Goal: Communication & Community: Answer question/provide support

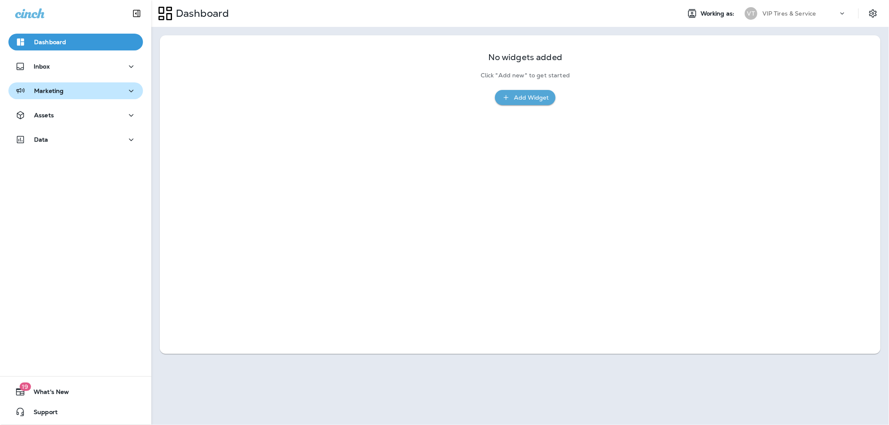
click at [62, 91] on p "Marketing" at bounding box center [48, 90] width 29 height 7
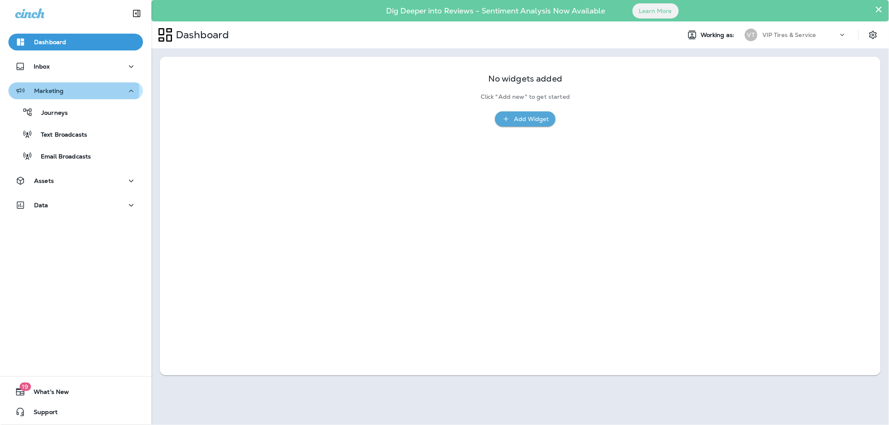
click at [48, 90] on p "Marketing" at bounding box center [48, 90] width 29 height 7
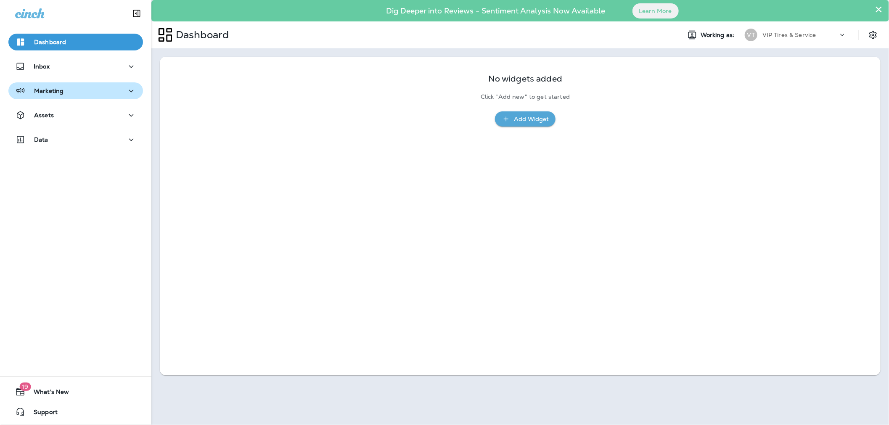
click at [48, 90] on p "Marketing" at bounding box center [48, 90] width 29 height 7
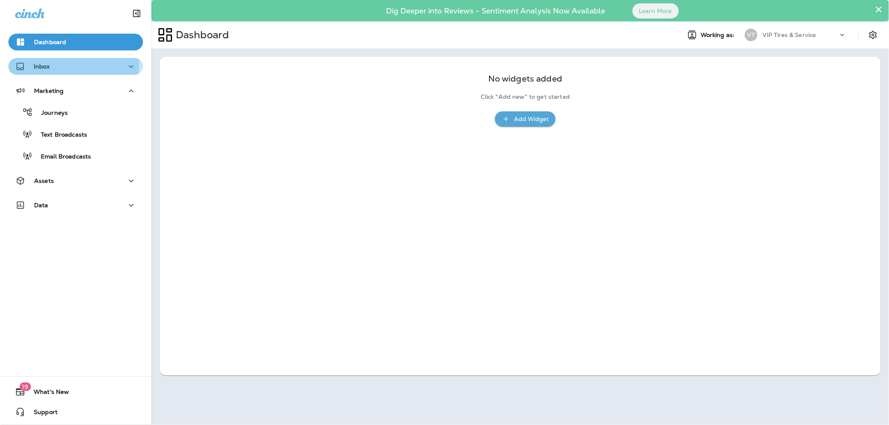
click at [45, 66] on p "Inbox" at bounding box center [42, 66] width 16 height 7
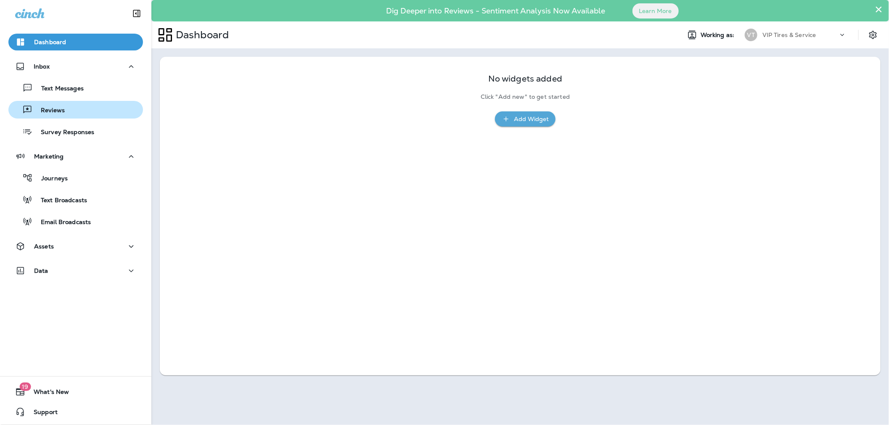
click at [56, 115] on div "Reviews" at bounding box center [38, 109] width 53 height 13
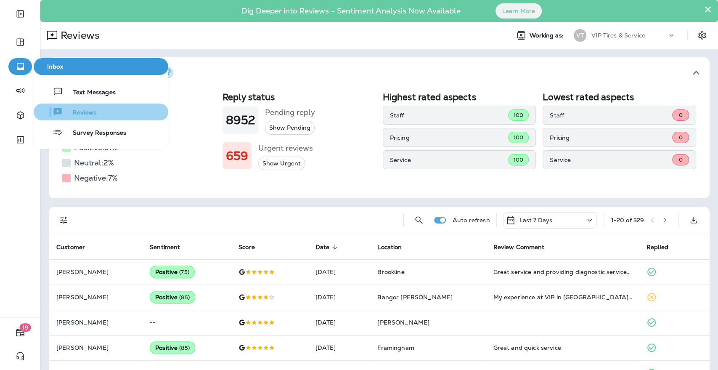
click at [77, 110] on span "Reviews" at bounding box center [80, 113] width 34 height 8
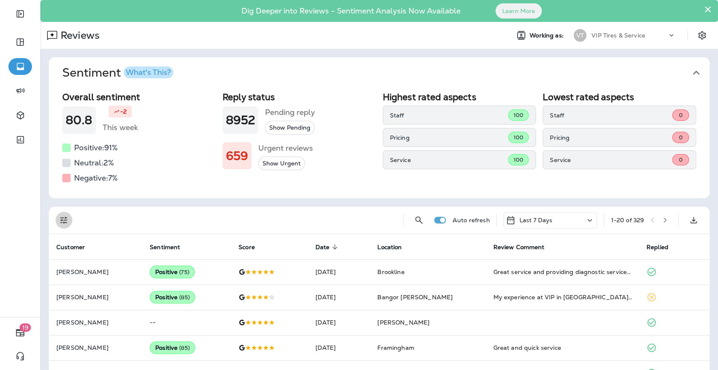
click at [66, 219] on icon "Filters" at bounding box center [64, 220] width 10 height 10
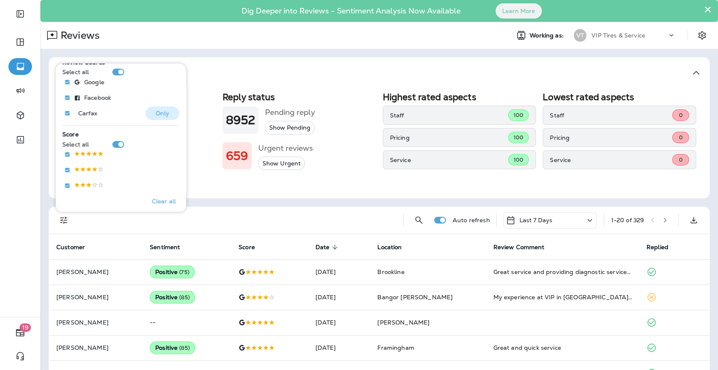
scroll to position [93, 0]
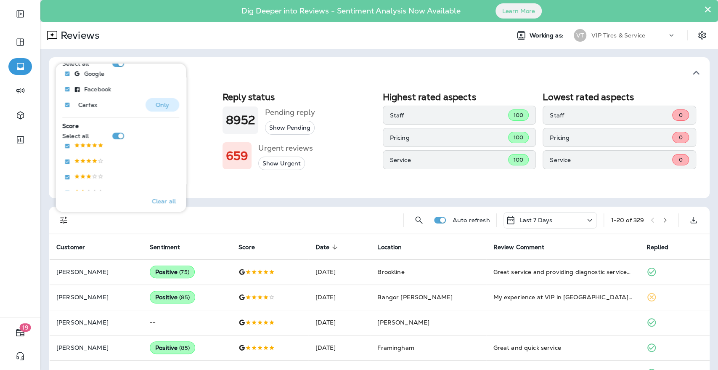
click at [161, 105] on p "Only" at bounding box center [163, 104] width 14 height 7
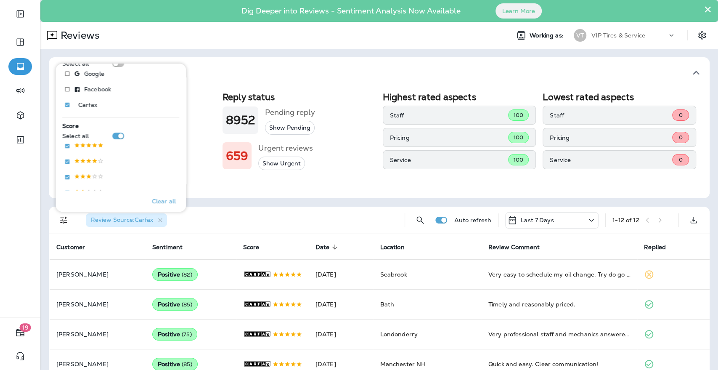
click at [207, 203] on div "Sentiment What's This? Overall sentiment 80.8 -2 This week Positive: 91 % Neutr…" at bounding box center [378, 338] width 677 height 578
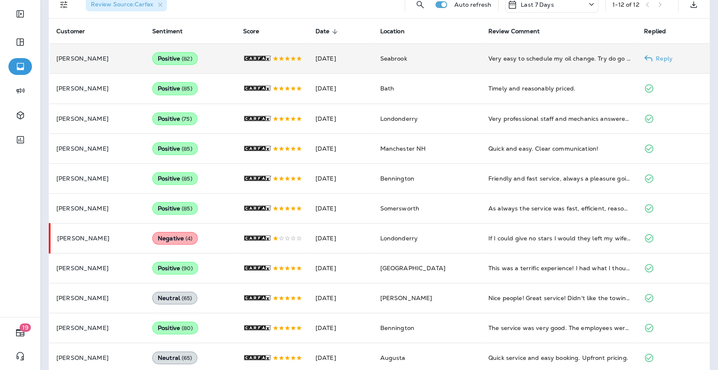
scroll to position [198, 0]
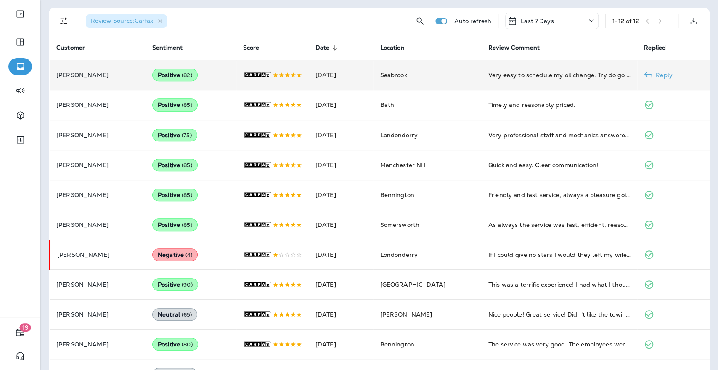
drag, startPoint x: 482, startPoint y: 71, endPoint x: 559, endPoint y: 80, distance: 77.4
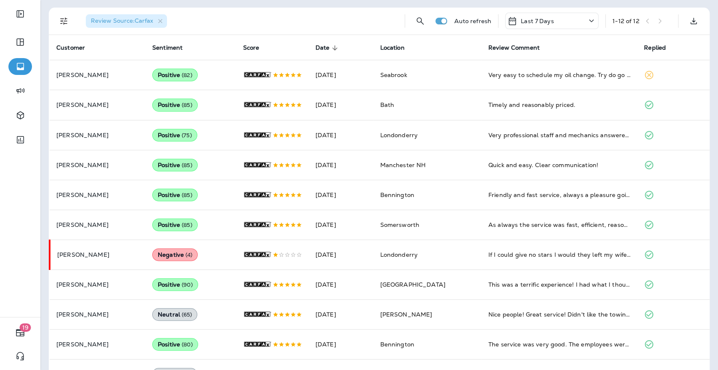
click at [270, 14] on div "Review Source : Carfax" at bounding box center [238, 21] width 319 height 27
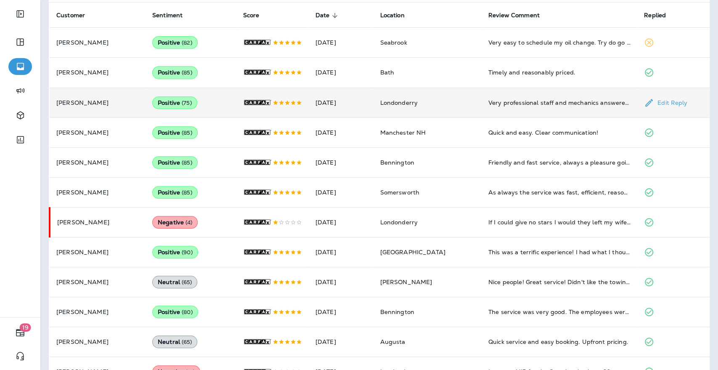
scroll to position [246, 0]
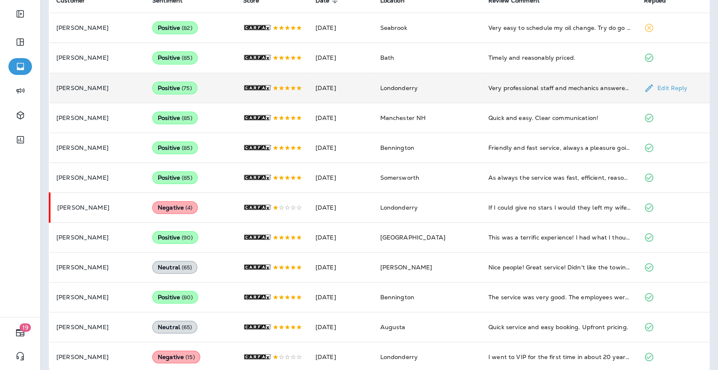
click at [82, 87] on p "Geno Bonanno" at bounding box center [97, 88] width 82 height 7
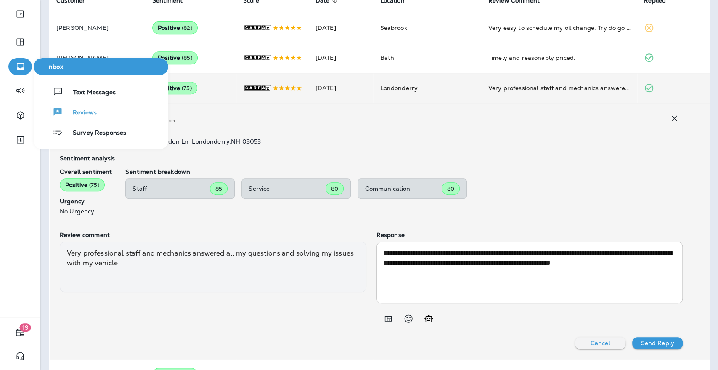
click at [13, 66] on button "button" at bounding box center [20, 66] width 24 height 17
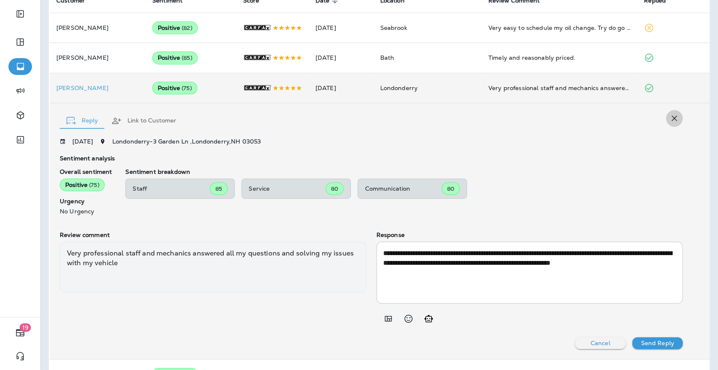
click at [672, 116] on icon "button" at bounding box center [674, 118] width 5 height 5
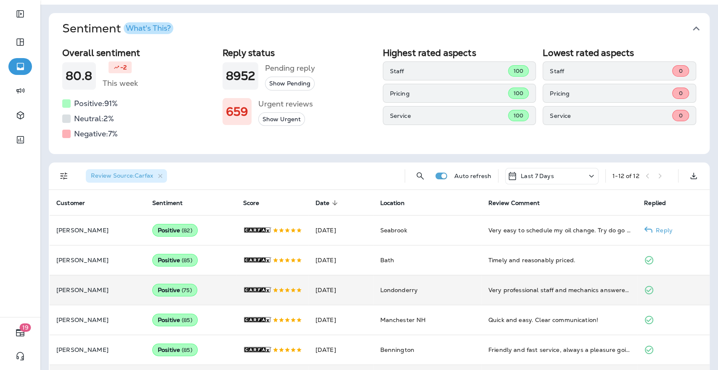
scroll to position [140, 0]
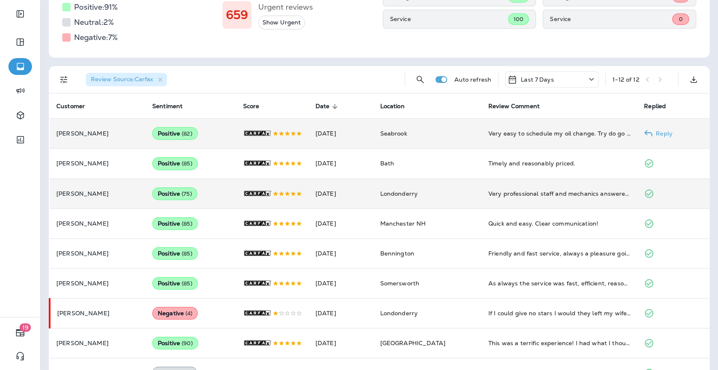
click at [133, 132] on p "Joe Moore" at bounding box center [97, 133] width 82 height 7
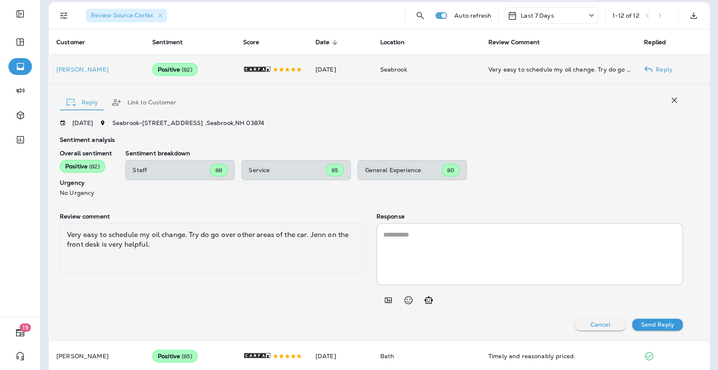
scroll to position [220, 0]
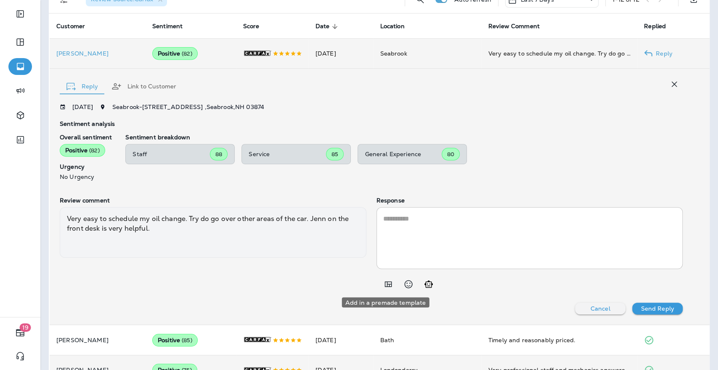
click at [384, 281] on icon "Add in a premade template" at bounding box center [387, 283] width 7 height 5
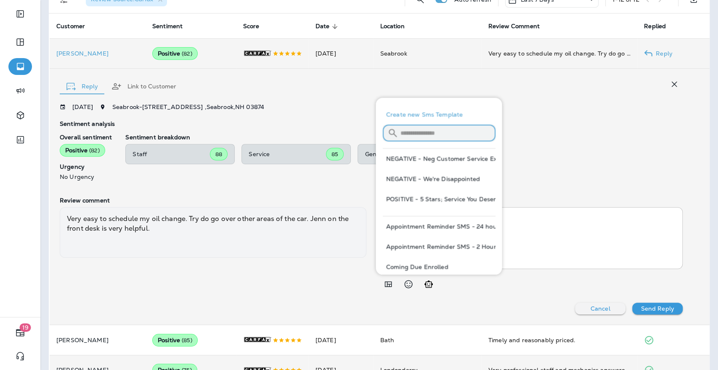
click at [415, 137] on input "text" at bounding box center [447, 133] width 95 height 22
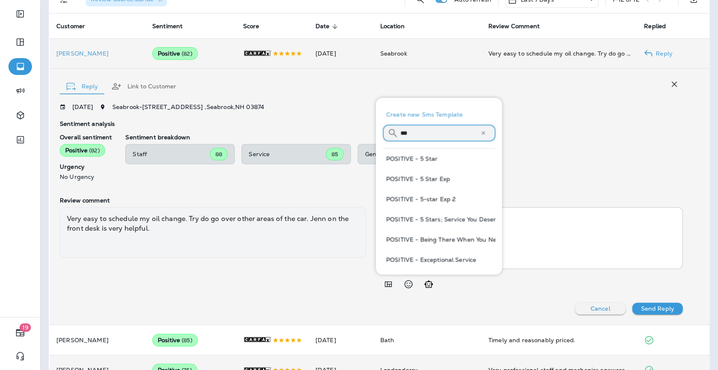
type input "***"
click at [424, 156] on button "POSITIVE - 5 Star" at bounding box center [438, 158] width 113 height 20
type textarea "**********"
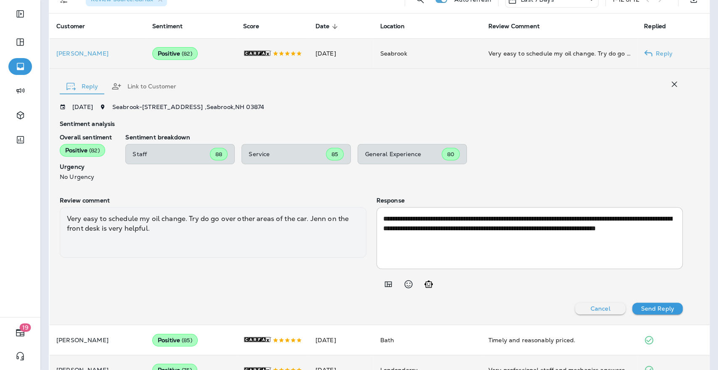
click at [656, 305] on p "Send Reply" at bounding box center [656, 308] width 33 height 7
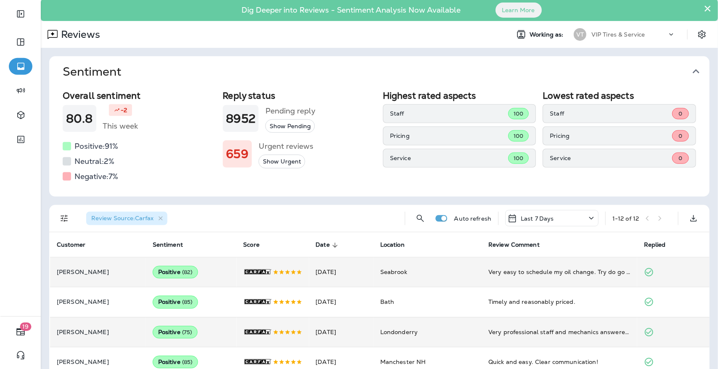
scroll to position [0, 0]
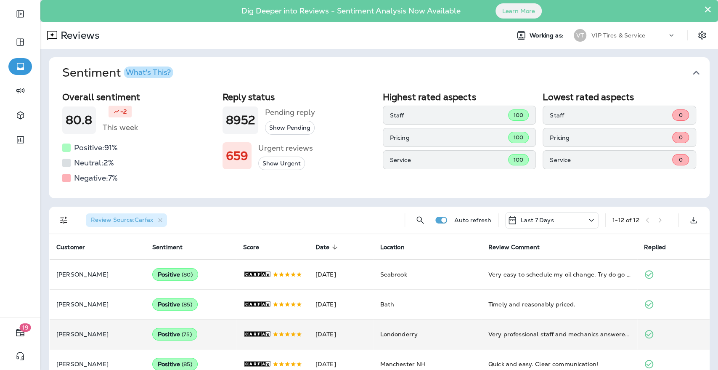
click at [700, 204] on div "Sentiment What's This? Overall sentiment 80.8 -2 This week Positive: 91 % Neutr…" at bounding box center [378, 338] width 677 height 578
click at [37, 195] on div at bounding box center [20, 239] width 40 height 153
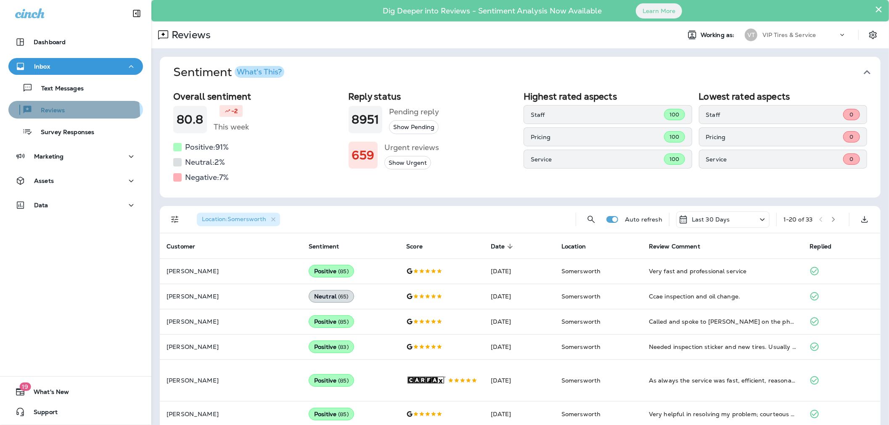
click at [45, 113] on div "Reviews" at bounding box center [38, 109] width 53 height 13
